Goal: Information Seeking & Learning: Learn about a topic

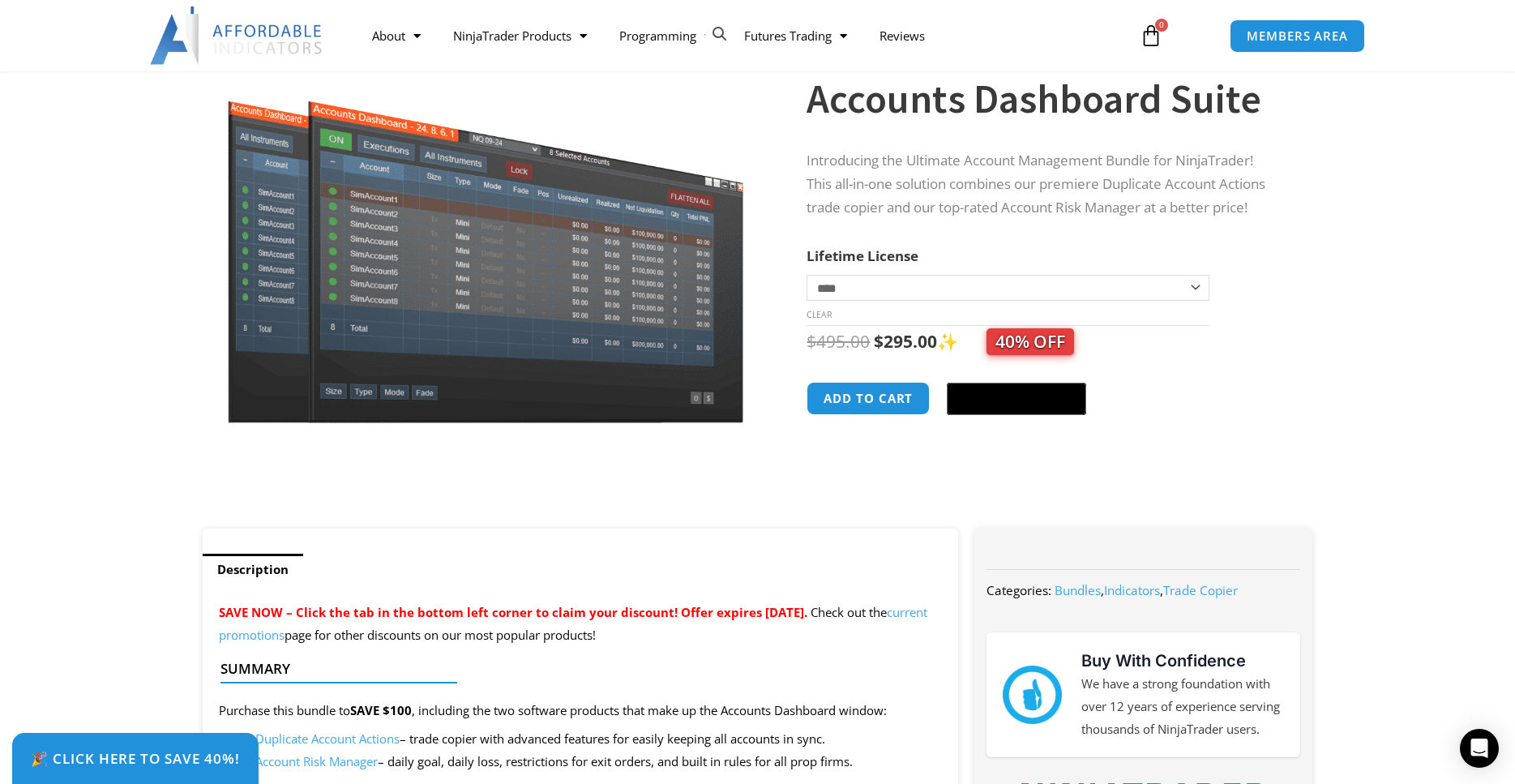
scroll to position [83, 0]
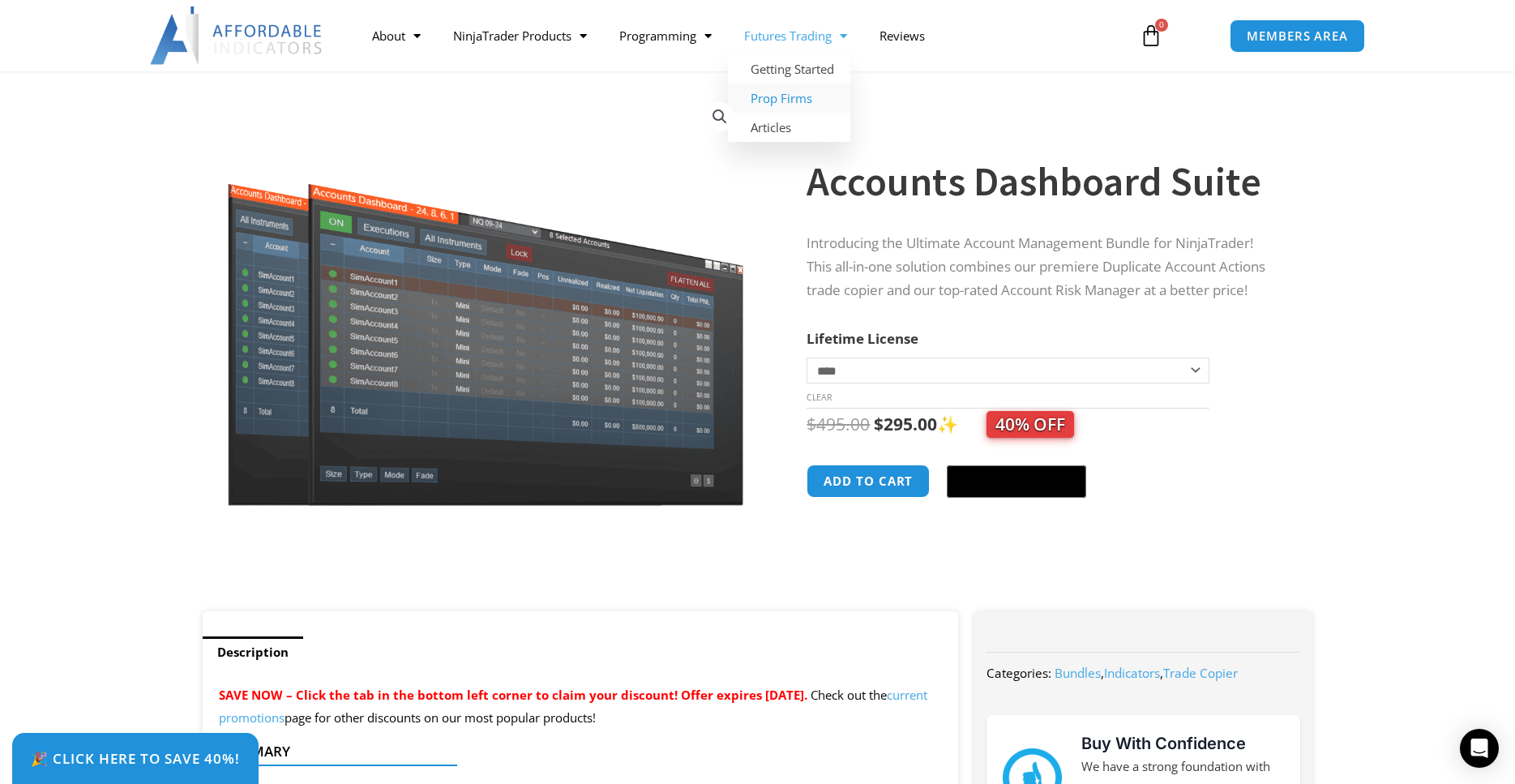
click at [798, 95] on link "Prop Firms" at bounding box center [789, 99] width 122 height 30
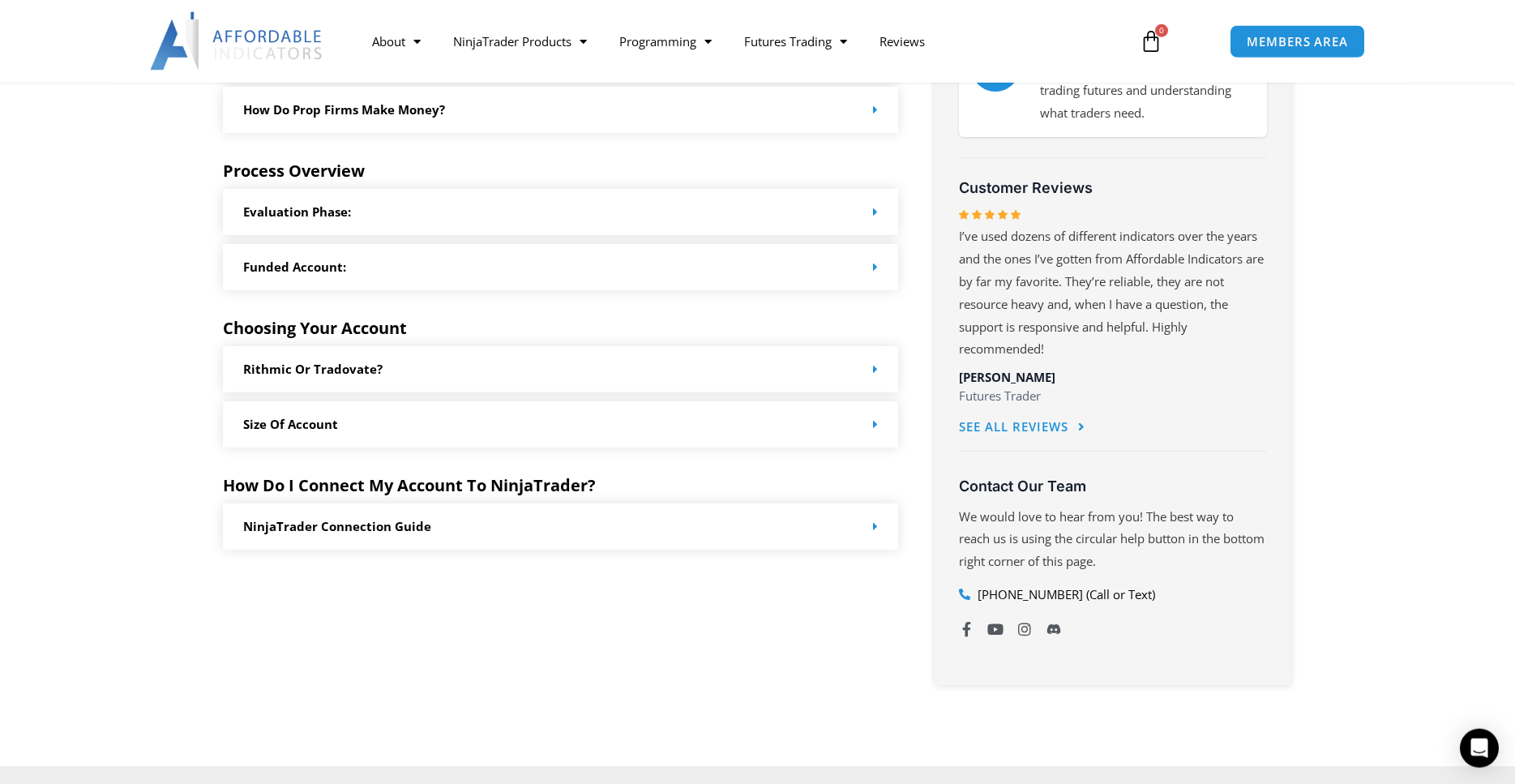
scroll to position [744, 0]
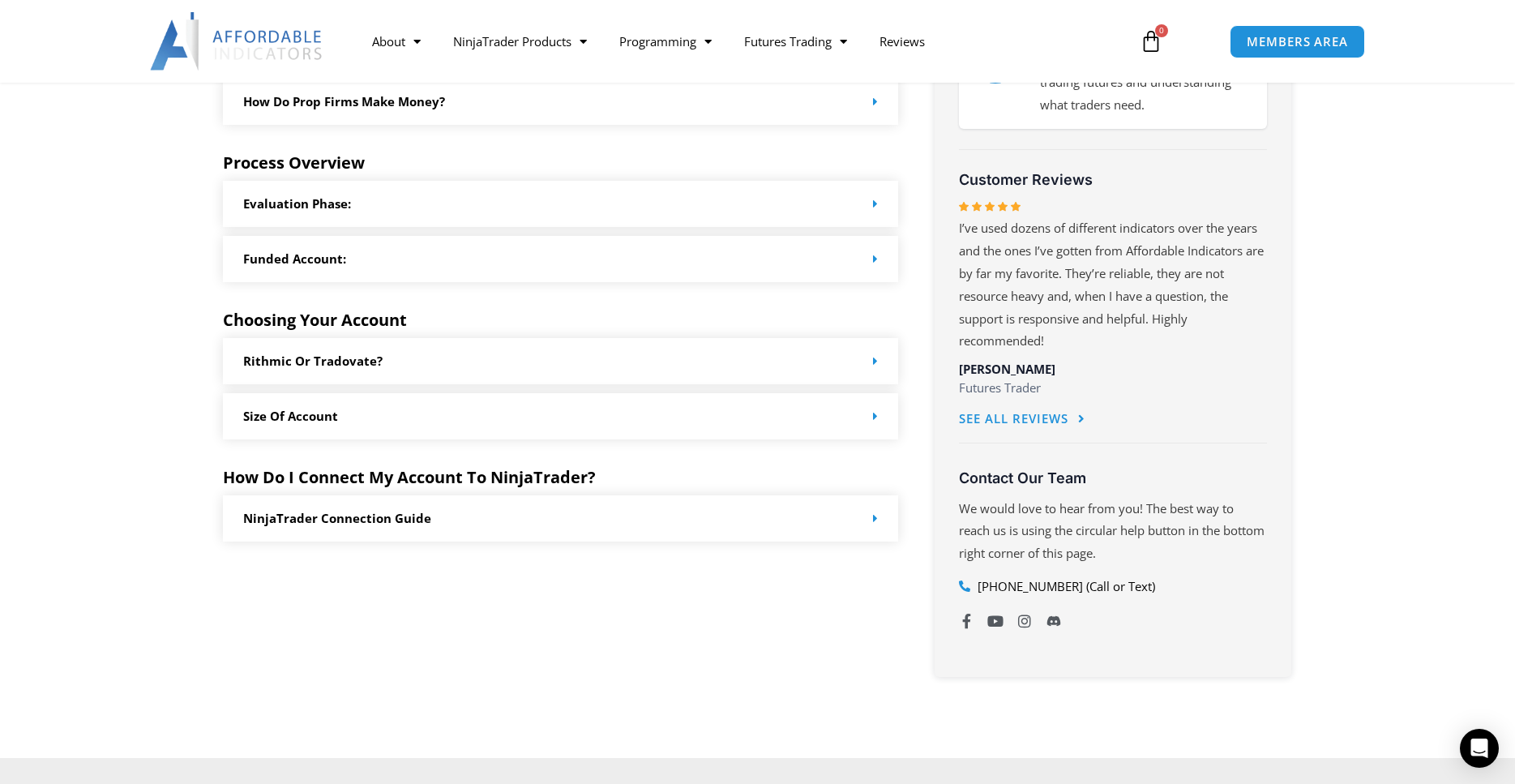
click at [876, 419] on icon at bounding box center [875, 416] width 5 height 12
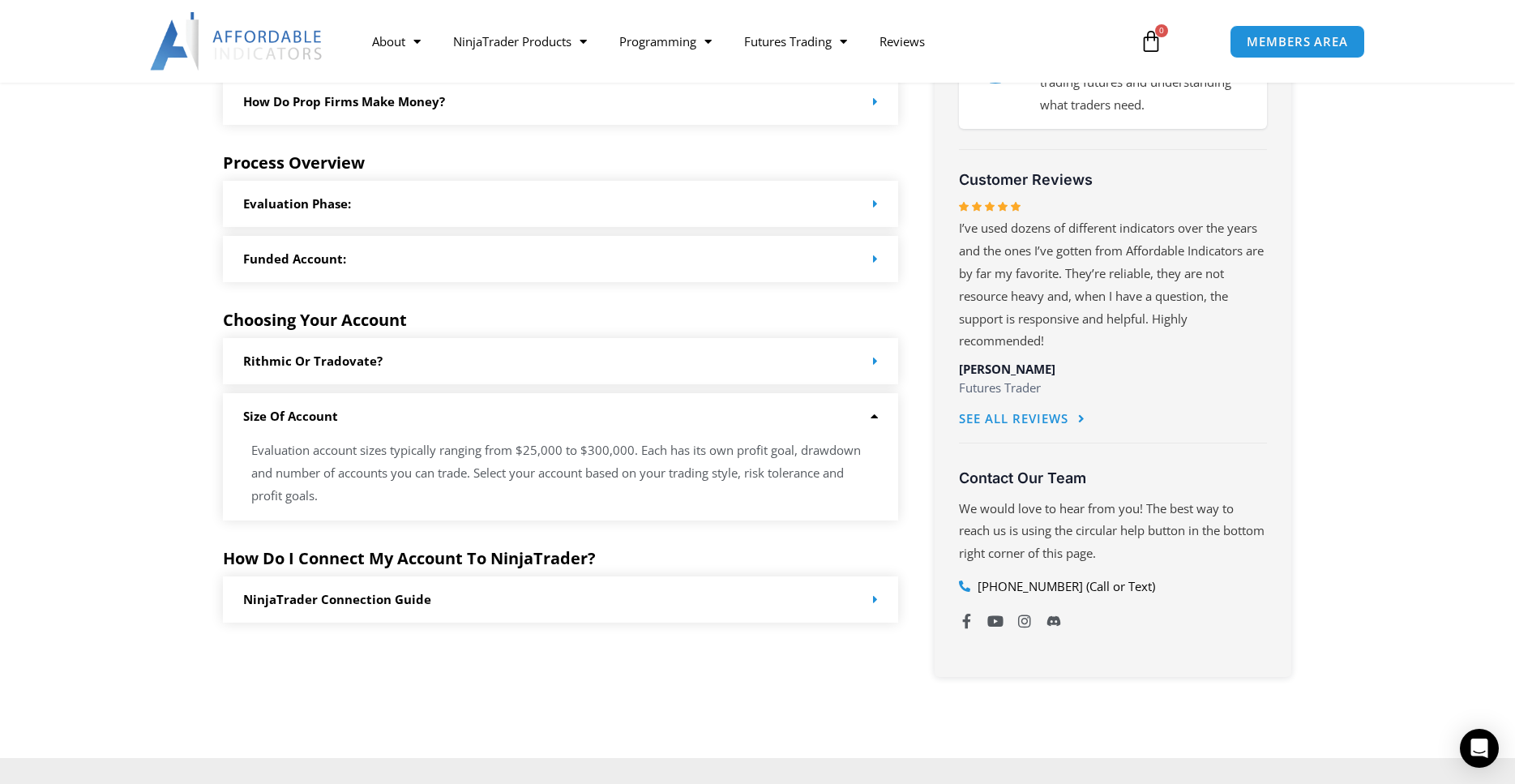
click at [876, 419] on icon at bounding box center [871, 416] width 12 height 12
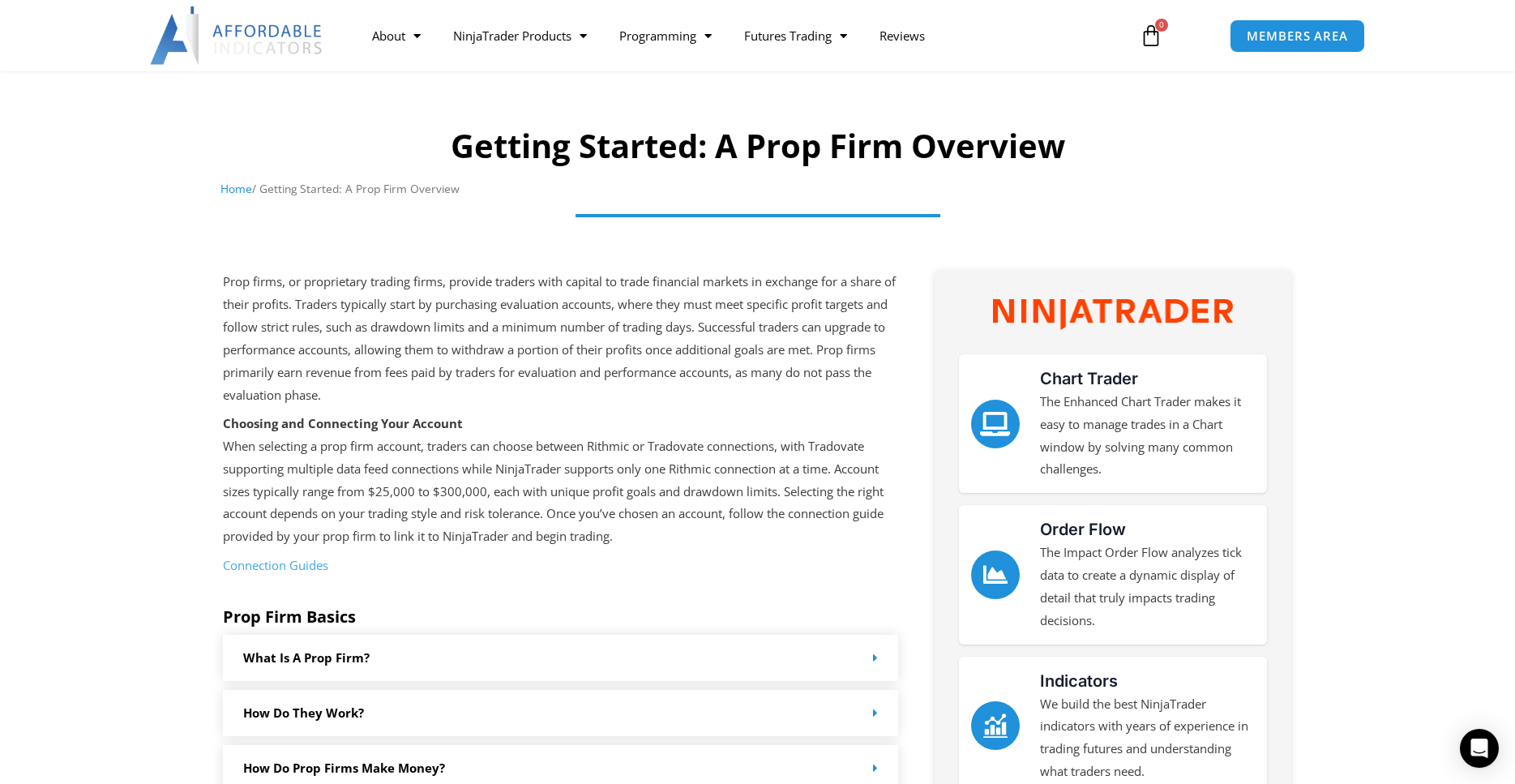
scroll to position [0, 0]
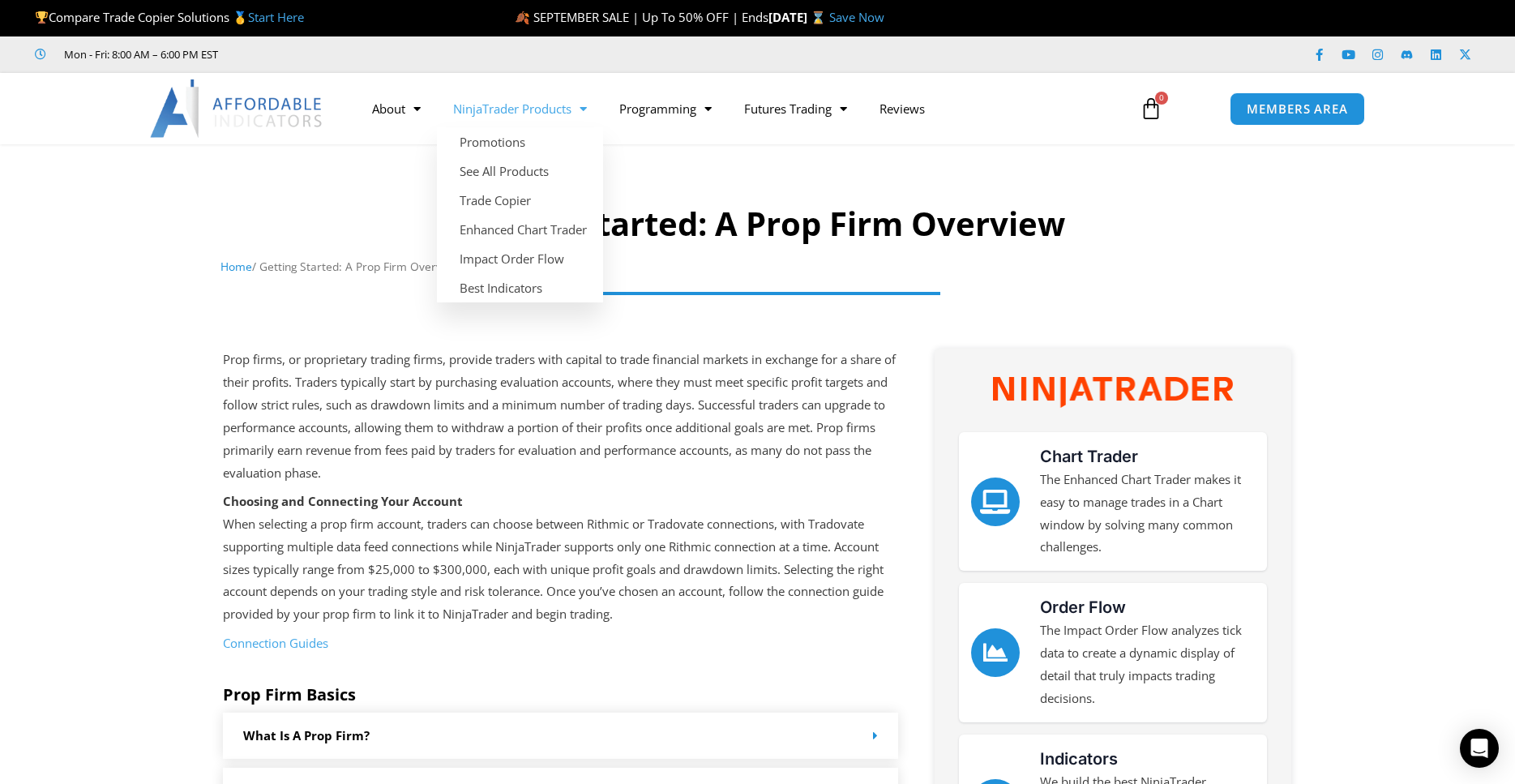
click at [576, 110] on span "Menu" at bounding box center [579, 109] width 16 height 29
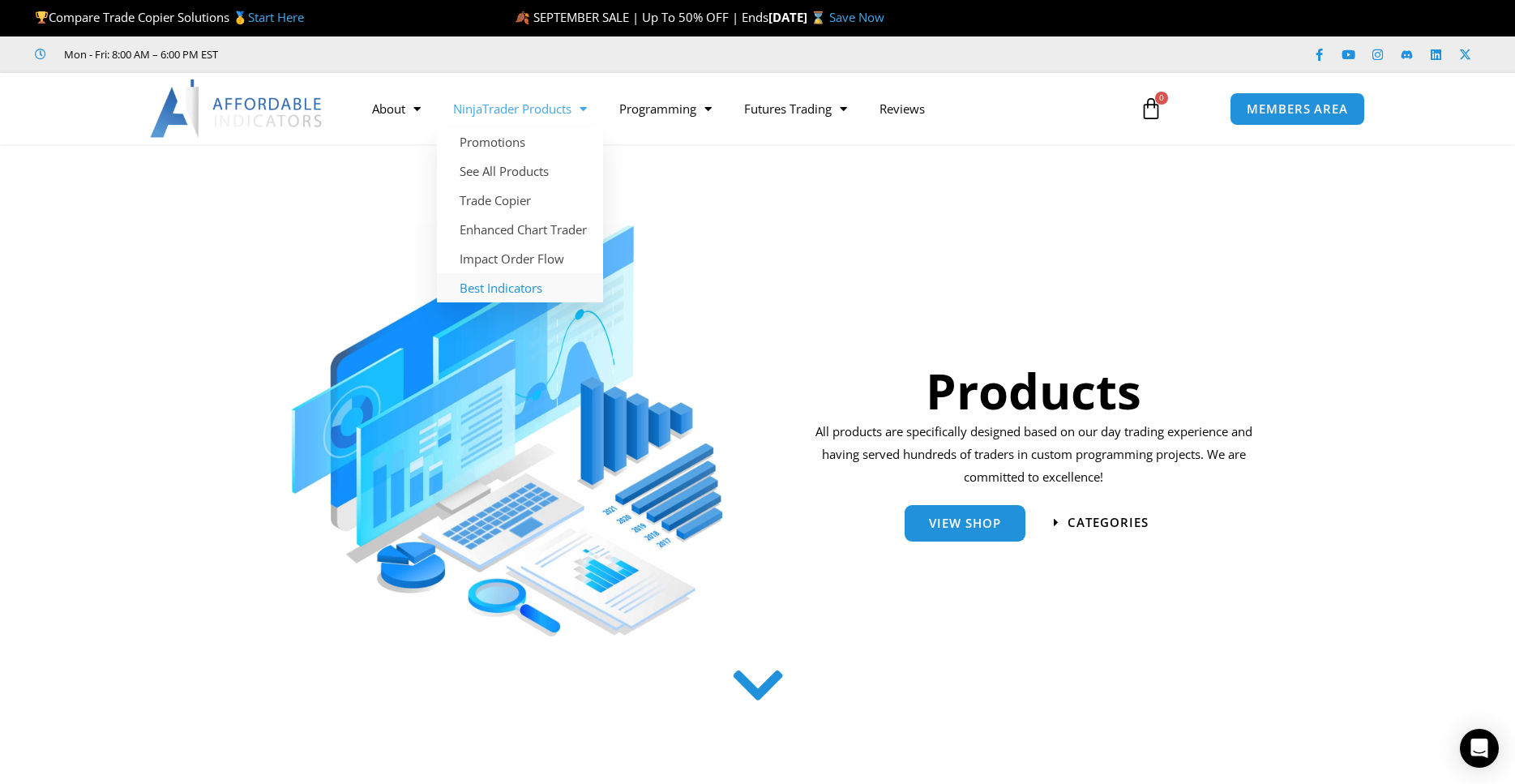
click at [485, 284] on link "Best Indicators" at bounding box center [520, 288] width 166 height 30
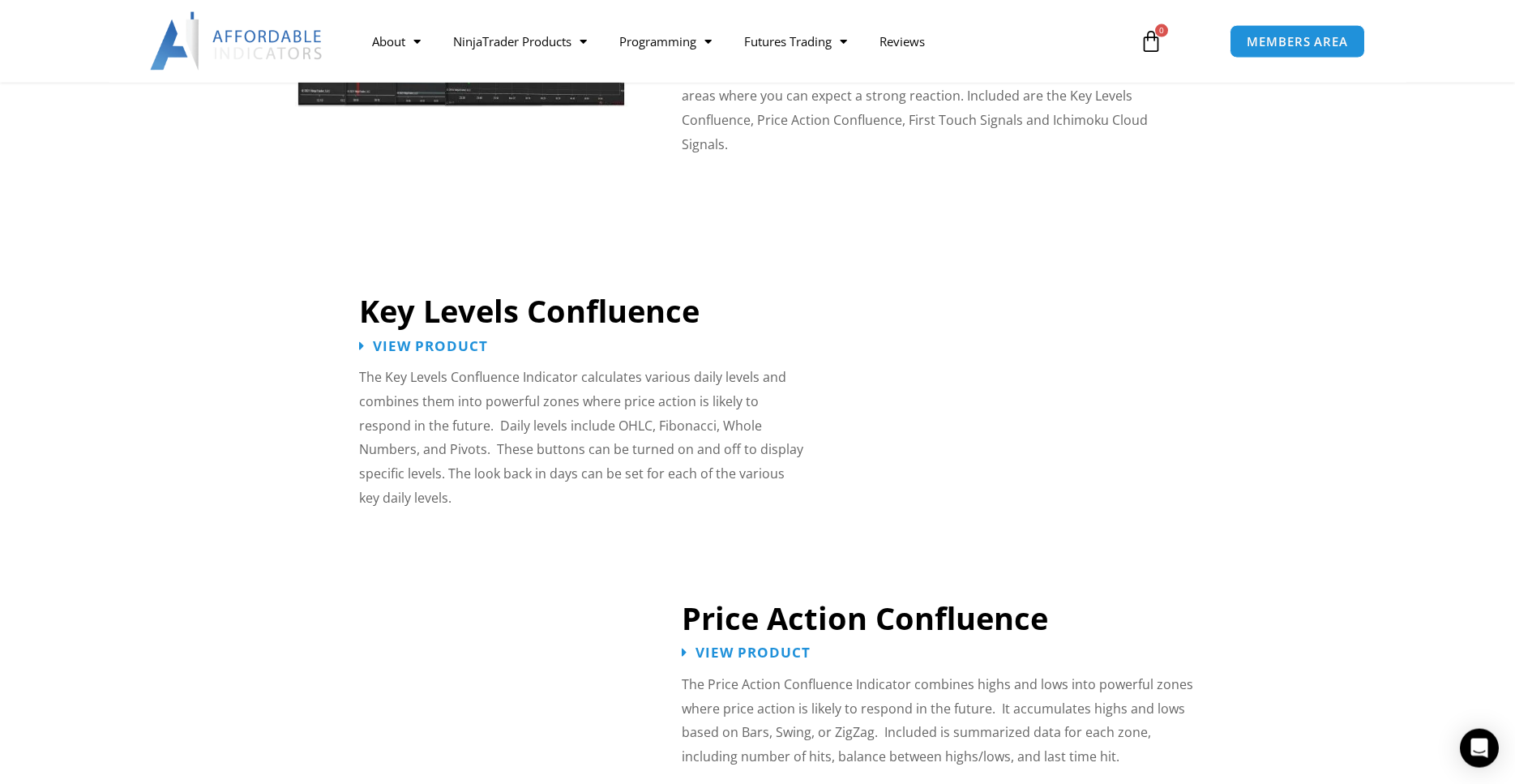
scroll to position [1653, 0]
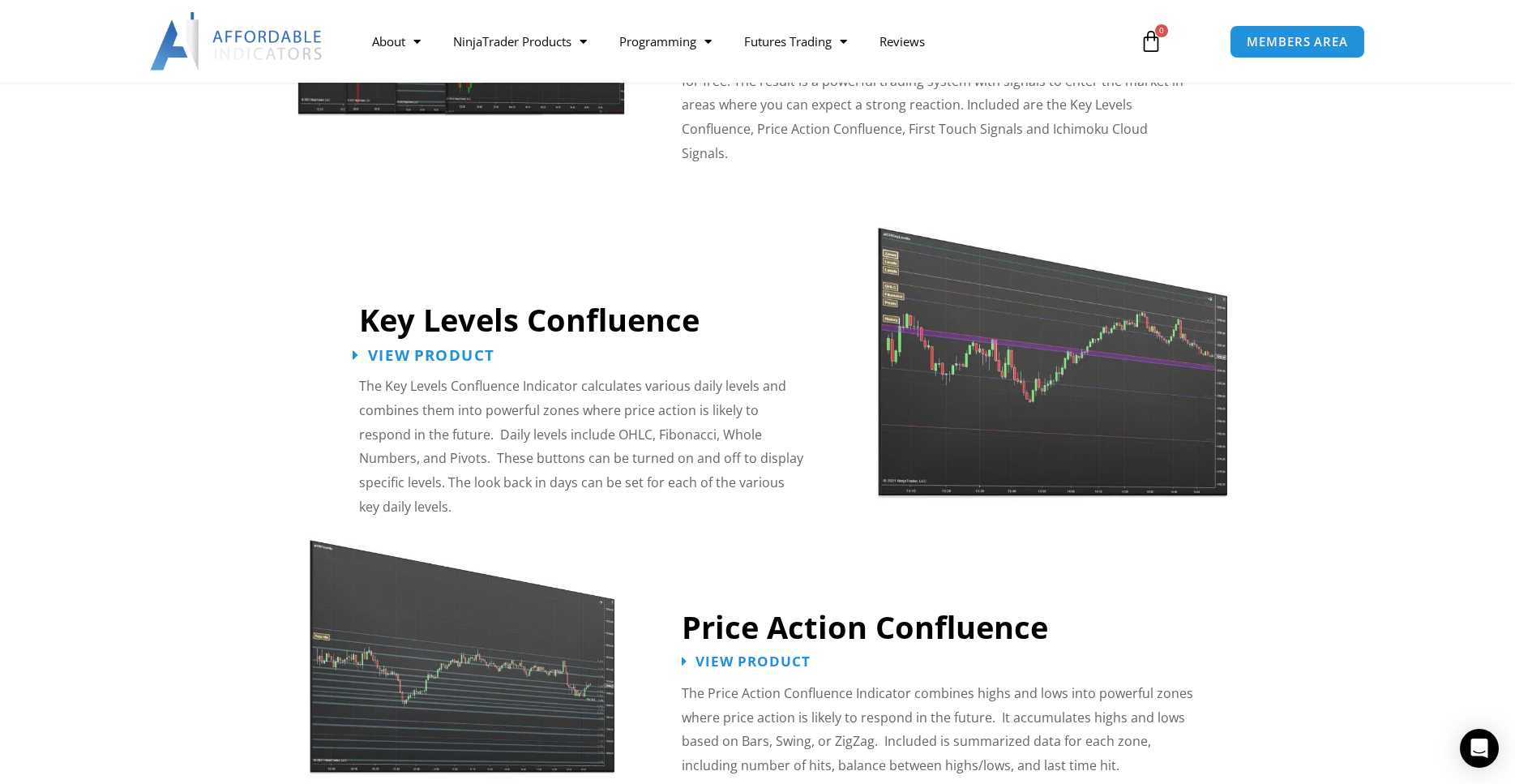
click at [451, 347] on span "View Product" at bounding box center [431, 355] width 126 height 16
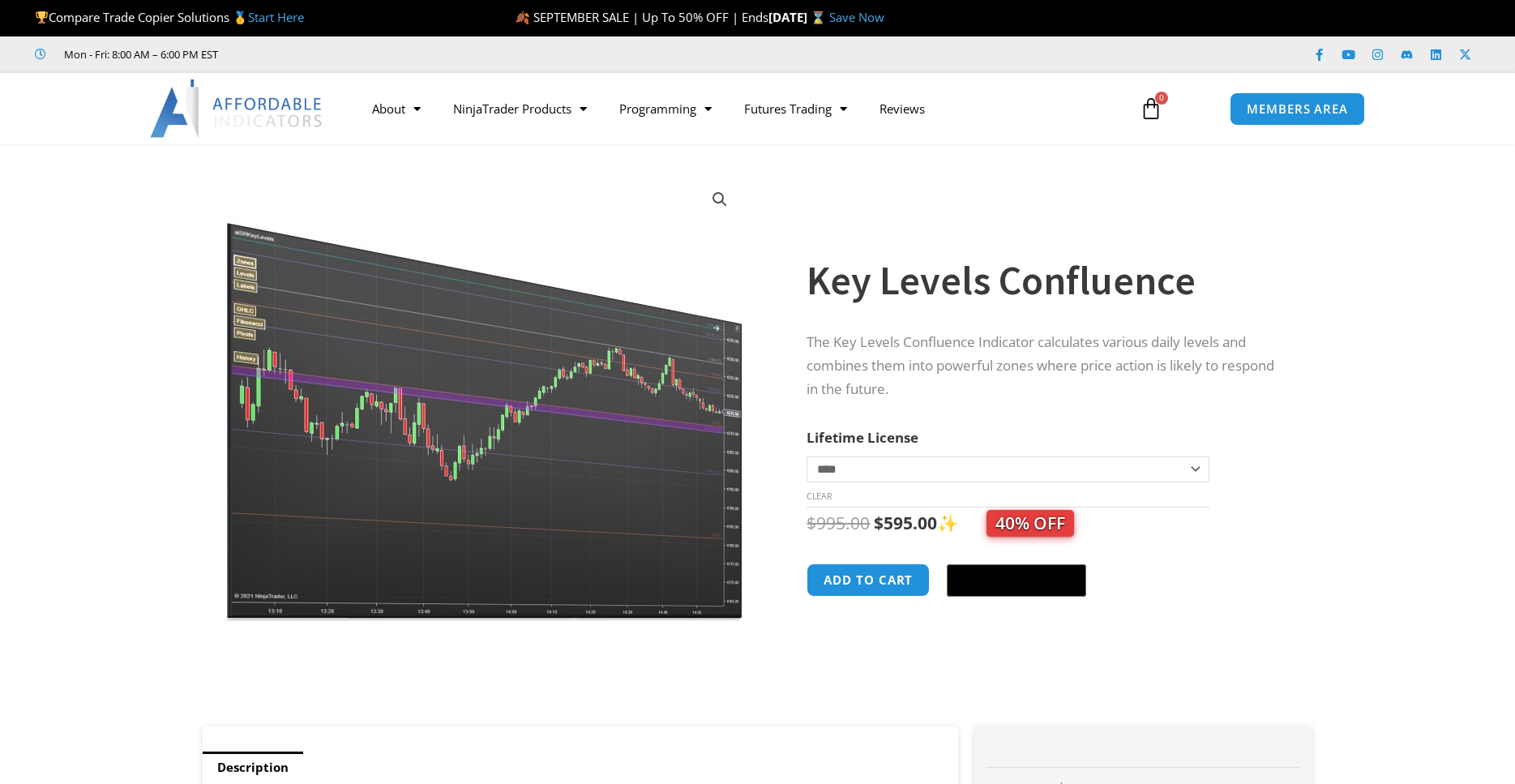
click at [357, 423] on img at bounding box center [485, 397] width 521 height 448
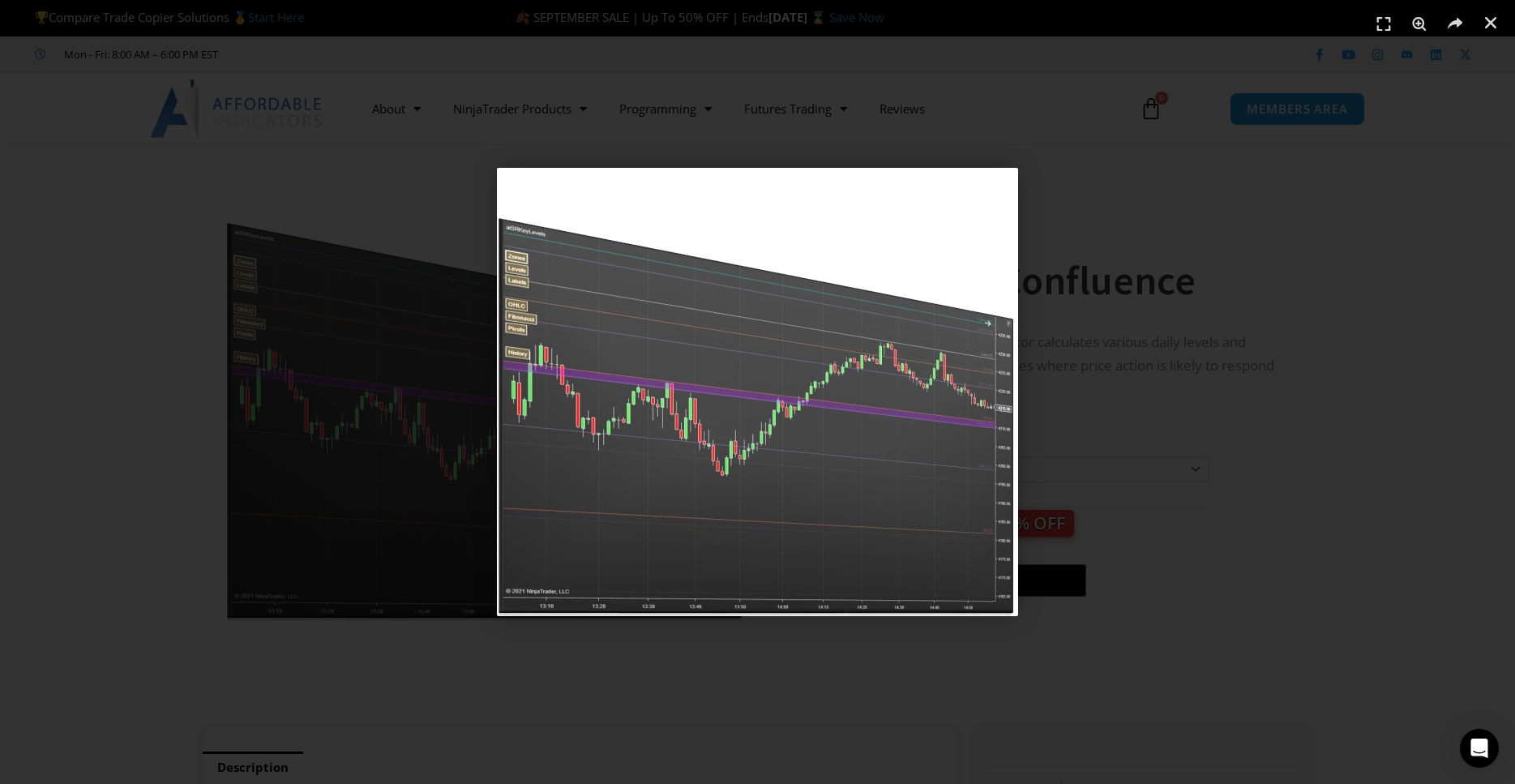
click at [1283, 649] on div "1 / 1" at bounding box center [757, 392] width 1402 height 670
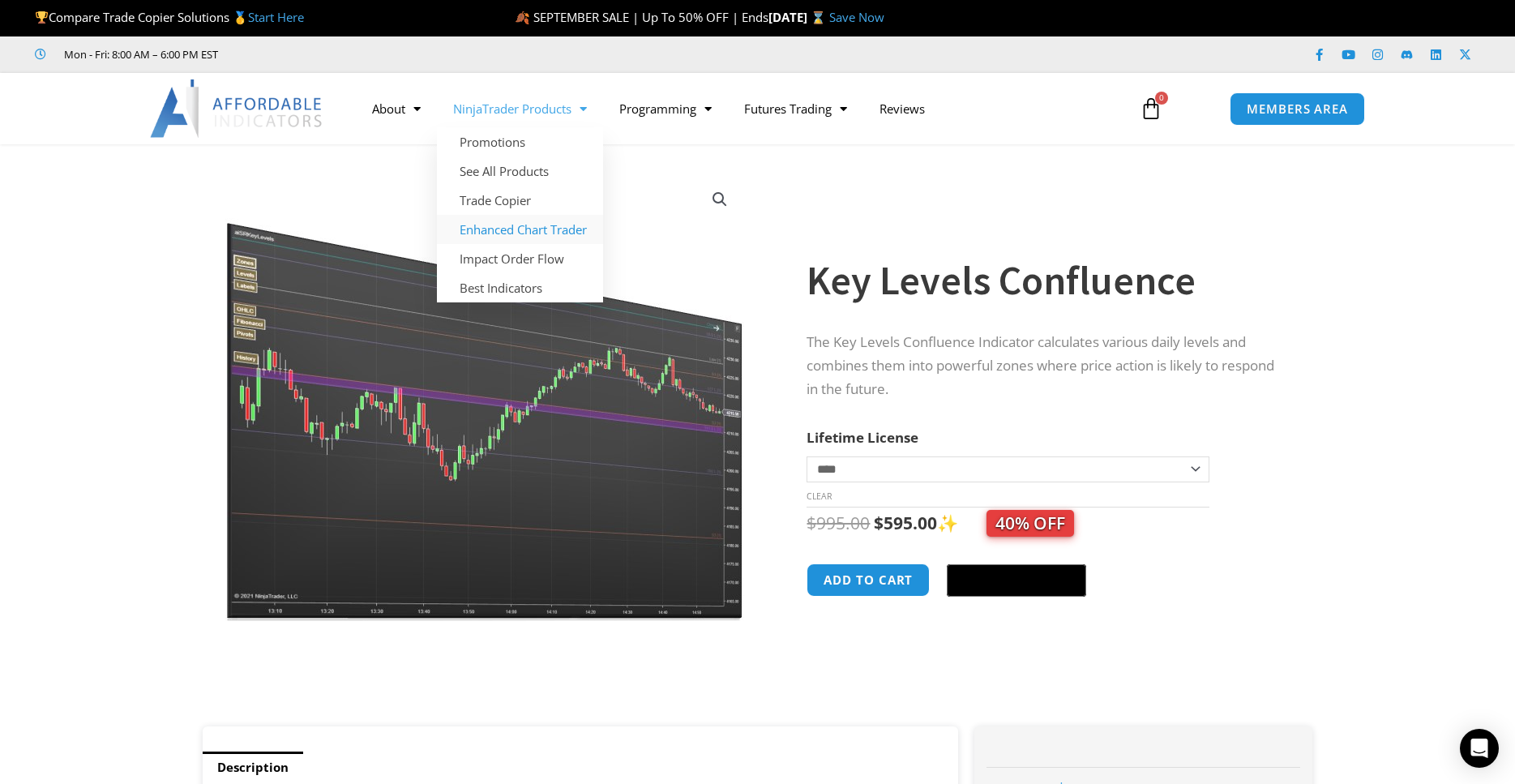
click at [514, 227] on link "Enhanced Chart Trader" at bounding box center [520, 230] width 166 height 30
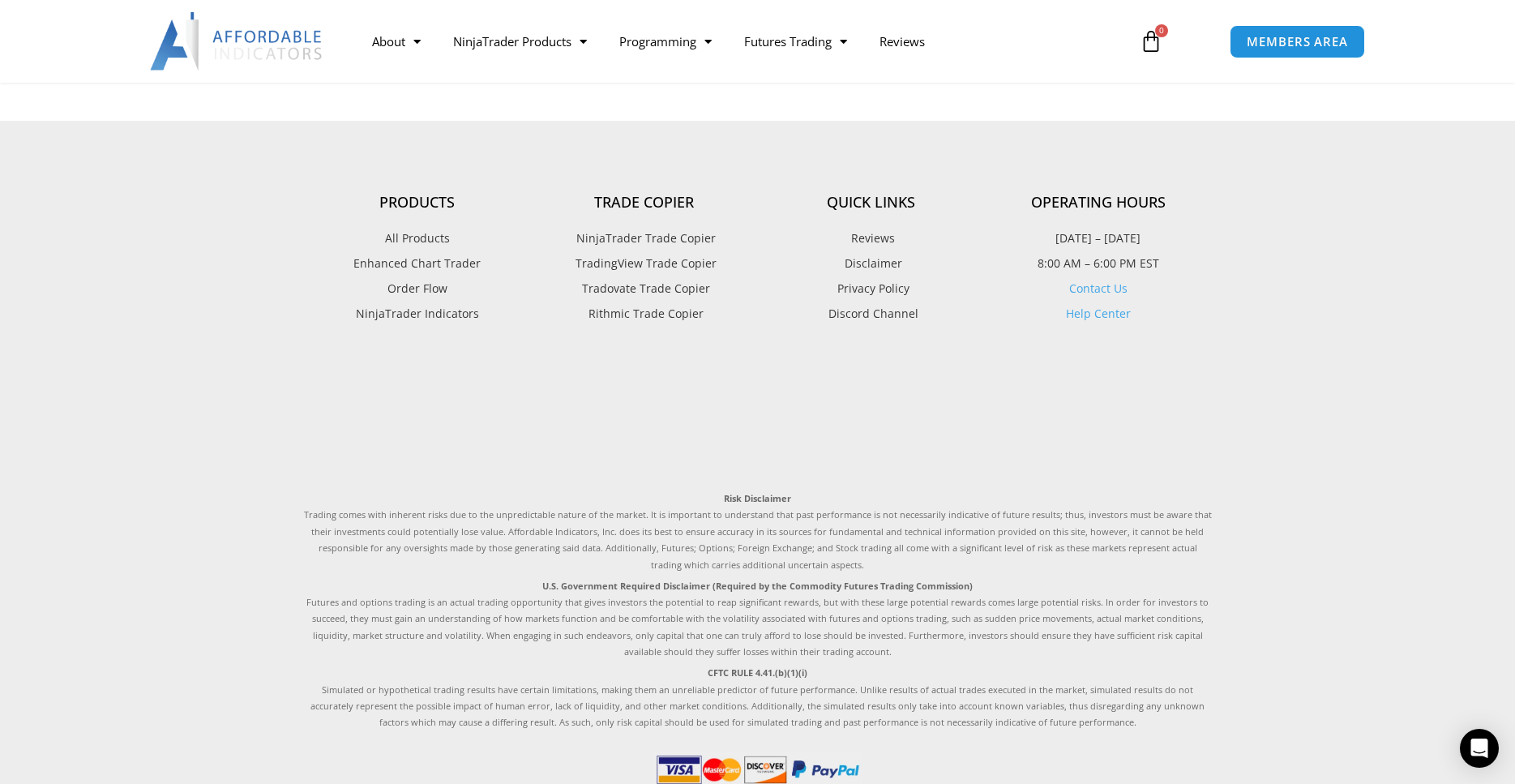
scroll to position [3581, 0]
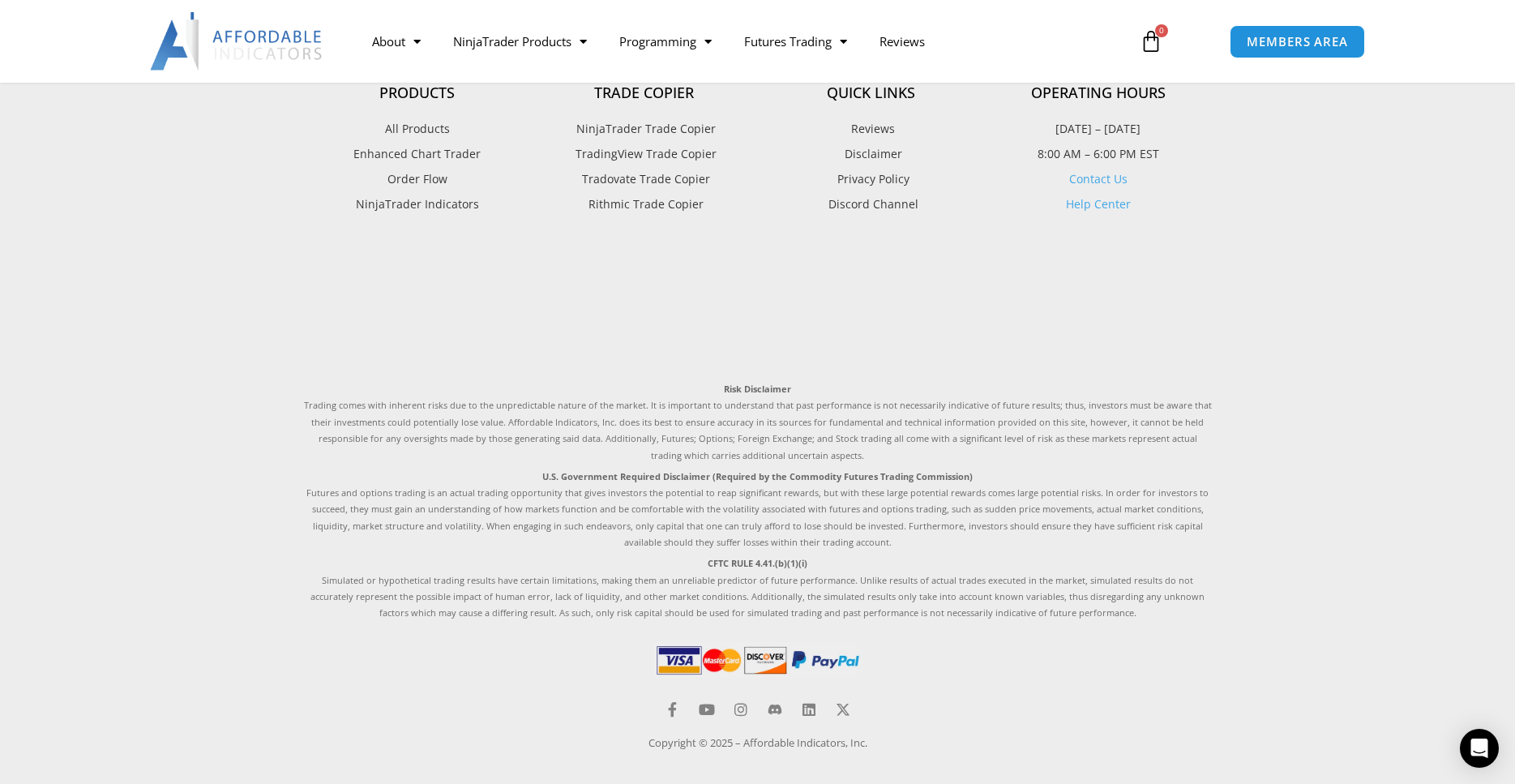
click at [292, 46] on img at bounding box center [237, 41] width 174 height 58
